Goal: Book appointment/travel/reservation

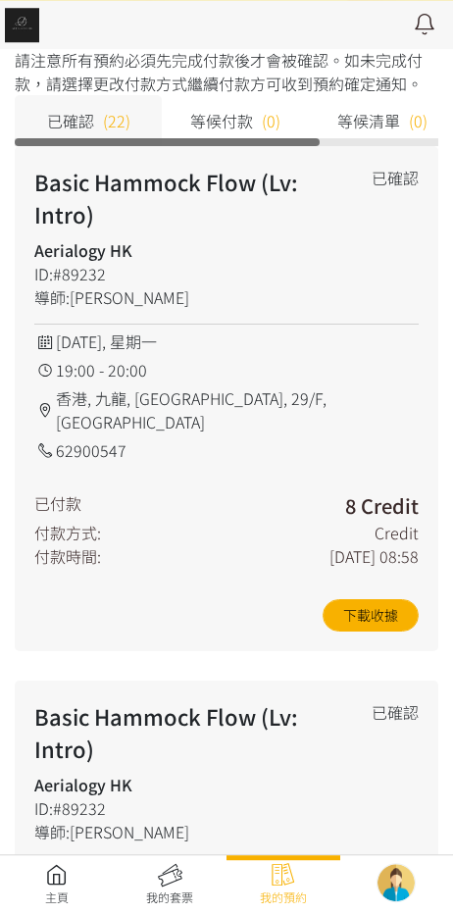
scroll to position [234, 0]
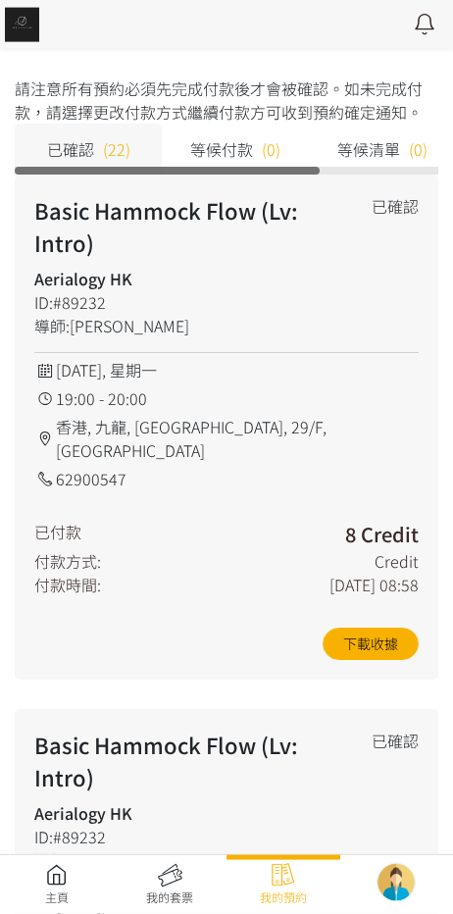
click at [51, 892] on link at bounding box center [57, 884] width 114 height 43
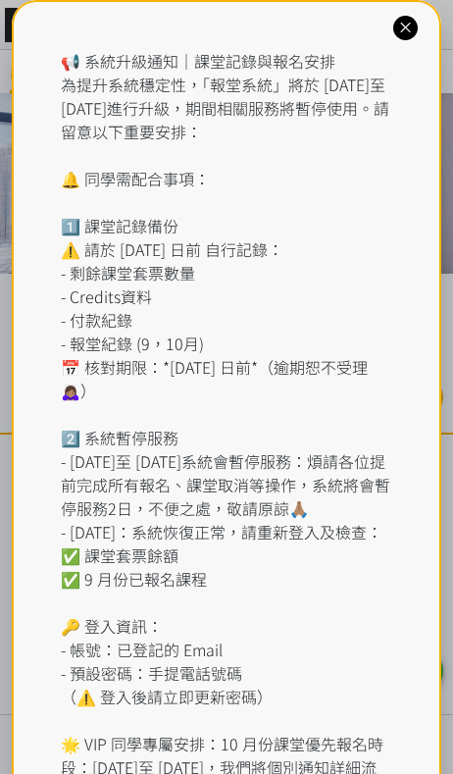
scroll to position [21, 0]
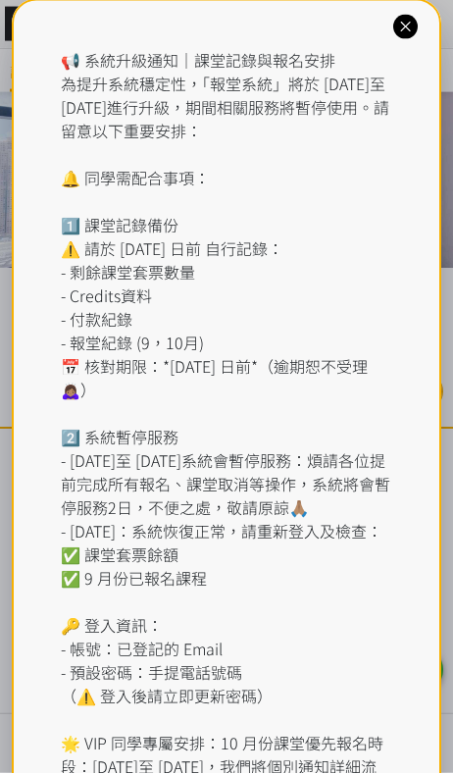
click at [402, 19] on icon at bounding box center [405, 28] width 19 height 19
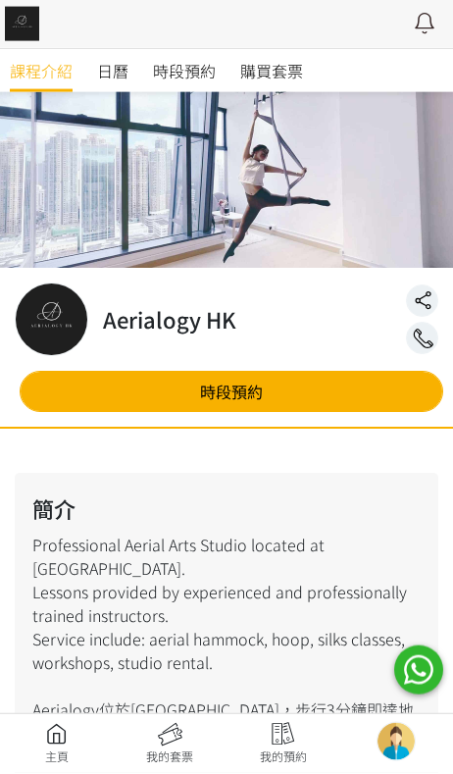
click at [397, 26] on div at bounding box center [226, 24] width 453 height 49
click at [186, 56] on link "時段預約" at bounding box center [184, 71] width 63 height 43
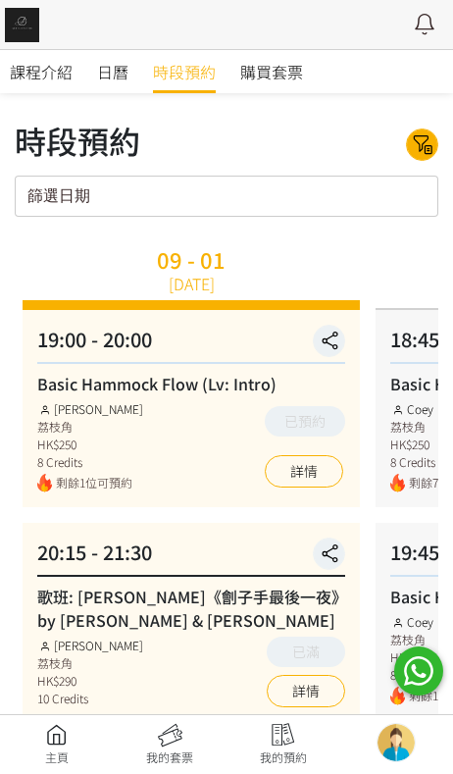
click at [360, 200] on div "篩選日期 [DATE] Sun Mon Tue Wed Thu Fri Sat 1 2 3 4 5 6 7 8 9 10 11 12 13 14 15 16 …" at bounding box center [227, 196] width 424 height 41
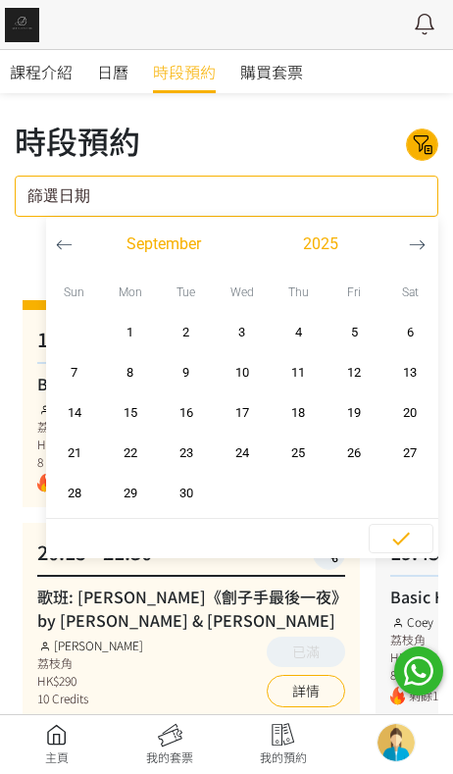
click at [405, 246] on button "button" at bounding box center [417, 244] width 36 height 55
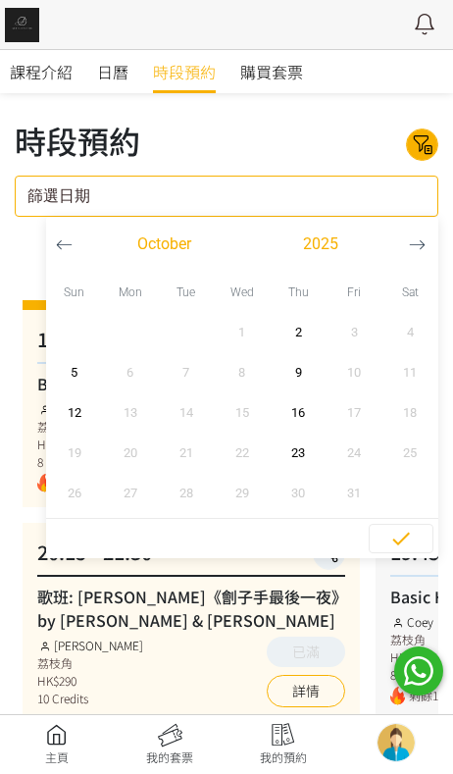
click at [307, 336] on span "2" at bounding box center [299, 333] width 44 height 20
type input "2025-10-02 - ..."
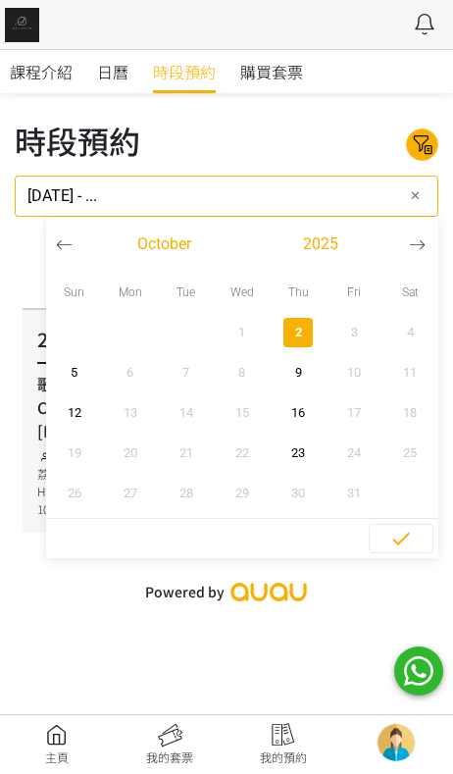
click at [389, 529] on icon "button" at bounding box center [401, 539] width 24 height 24
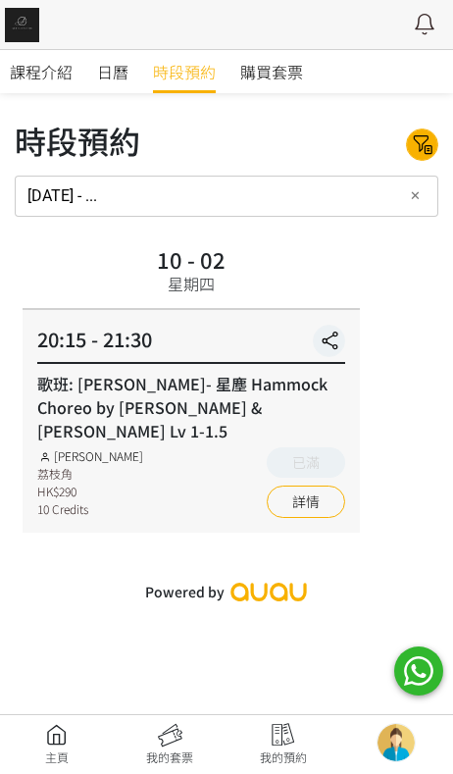
click at [59, 84] on link "課程介紹" at bounding box center [41, 71] width 63 height 43
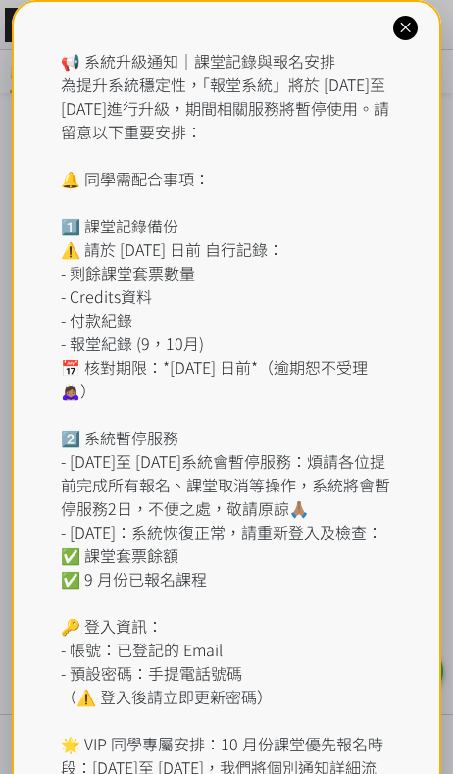
scroll to position [1960, 0]
click at [400, 44] on div "📢 系統升級通知｜課堂記錄與報名安排 為提升系統穩定性，「報堂系統」將於 [DATE]至 [DATE]進行升級，期間相關服務將暫停使用。請留意以下重要安排： …" at bounding box center [227, 461] width 431 height 922
click at [400, 34] on icon at bounding box center [405, 28] width 19 height 19
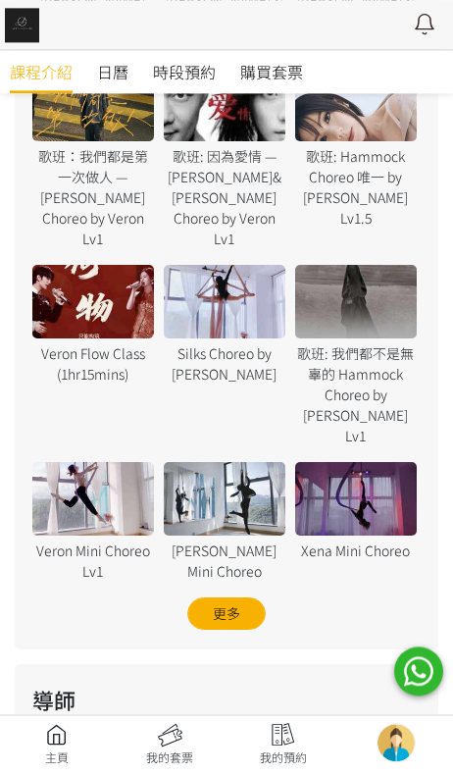
scroll to position [1580, 0]
click at [127, 62] on span "日曆" at bounding box center [112, 72] width 31 height 24
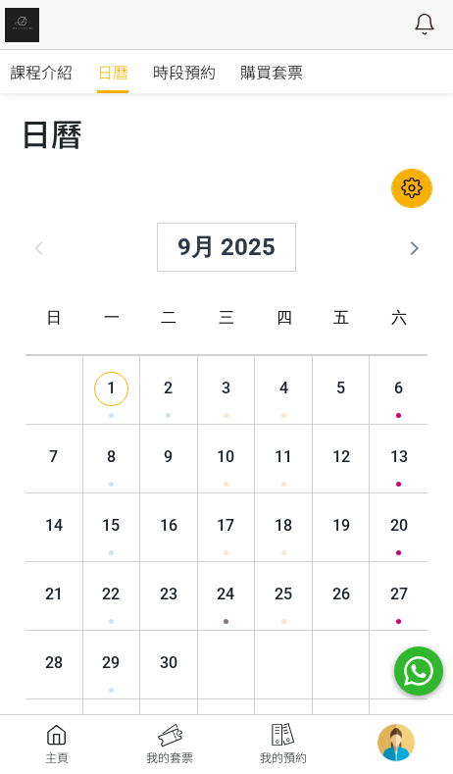
click at [187, 59] on link "時段預約" at bounding box center [184, 71] width 63 height 43
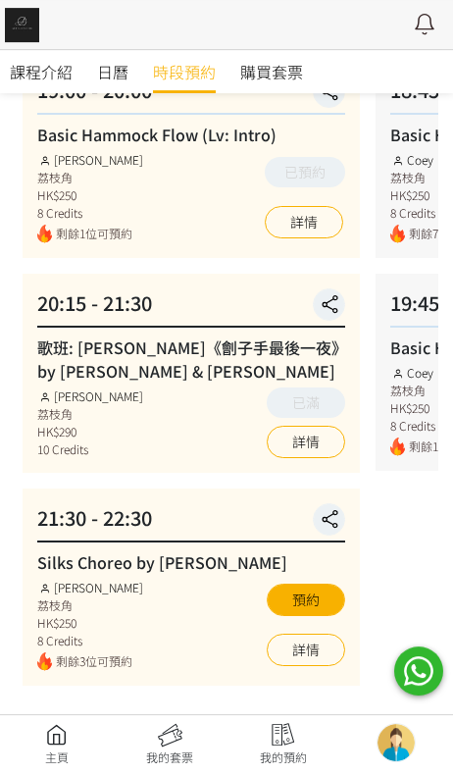
scroll to position [249, 0]
click at [315, 444] on link "詳情" at bounding box center [306, 442] width 78 height 32
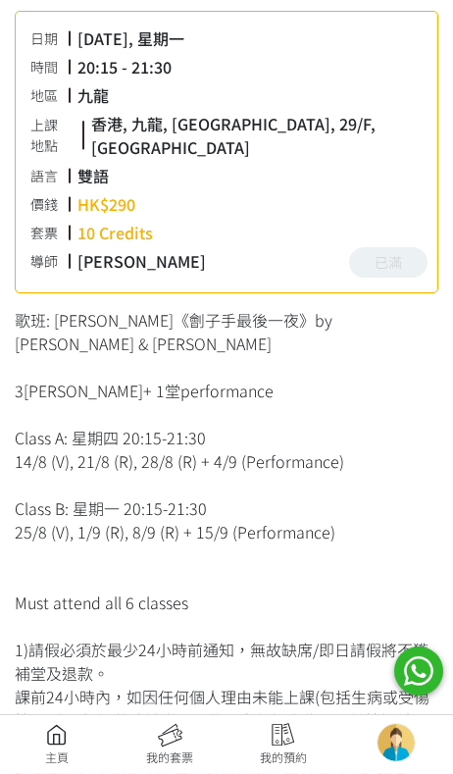
scroll to position [467, 0]
